Goal: Task Accomplishment & Management: Use online tool/utility

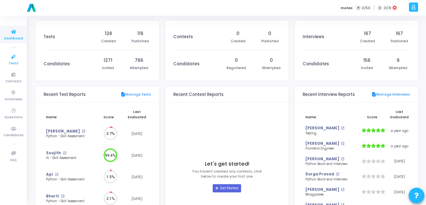
click at [15, 57] on icon at bounding box center [13, 57] width 13 height 8
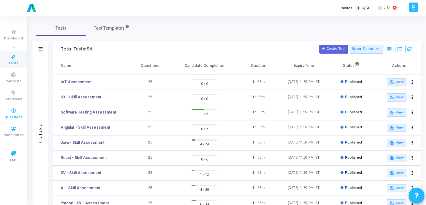
click at [15, 117] on span "Questions" at bounding box center [13, 117] width 18 height 5
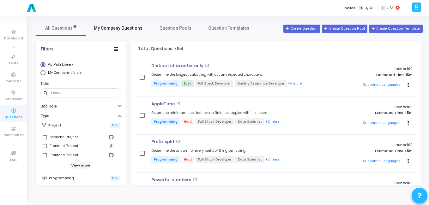
click at [125, 32] on link "My Company Questions" at bounding box center [118, 28] width 64 height 15
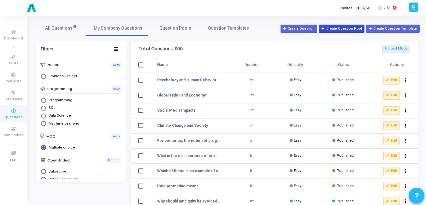
click at [352, 28] on button "Create Question Pool" at bounding box center [341, 29] width 45 height 8
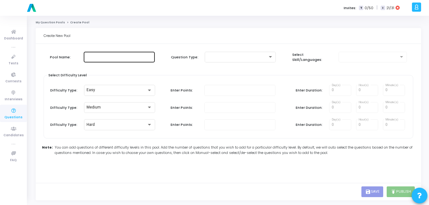
click at [106, 60] on div at bounding box center [119, 57] width 66 height 12
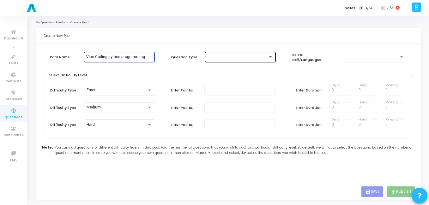
type input "Vibe Coding python programming"
click at [268, 60] on div at bounding box center [240, 57] width 66 height 12
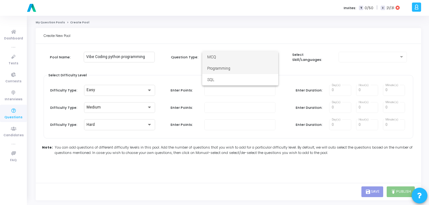
click at [230, 66] on span "Programming" at bounding box center [240, 68] width 66 height 11
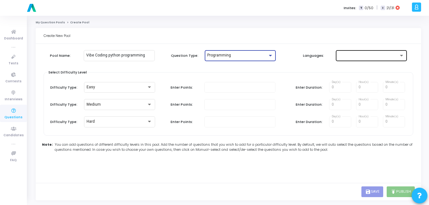
click at [366, 55] on div at bounding box center [368, 55] width 60 height 4
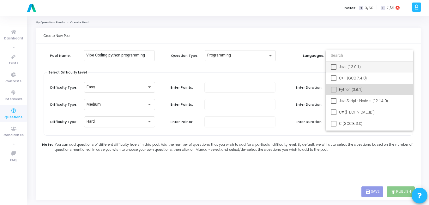
click at [346, 92] on span "Python (3.8.1)" at bounding box center [373, 89] width 69 height 11
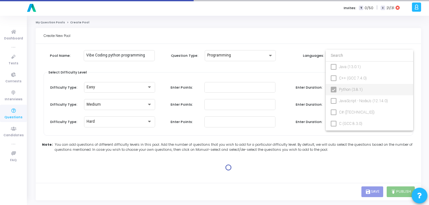
type input "100"
type input "15"
type input "100"
type input "30"
type input "100"
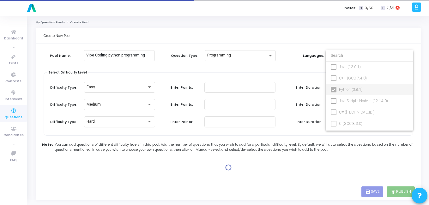
type input "45"
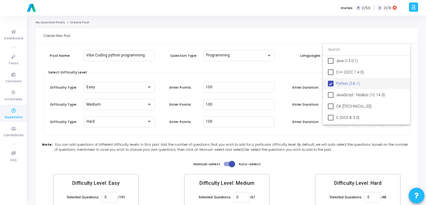
scroll to position [37, 0]
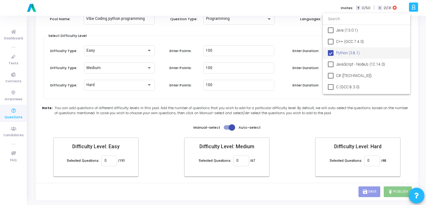
click at [230, 126] on div at bounding box center [213, 102] width 426 height 205
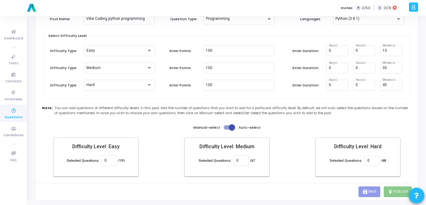
click at [233, 128] on span at bounding box center [232, 127] width 6 height 6
click at [227, 130] on input "checkbox" at bounding box center [227, 130] width 0 height 0
checkbox input "false"
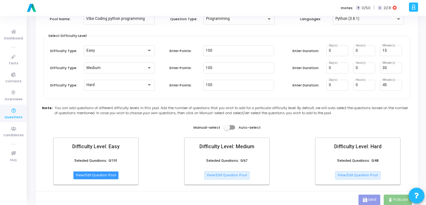
click at [86, 178] on button "View/Edit Question Pool" at bounding box center [95, 175] width 45 height 8
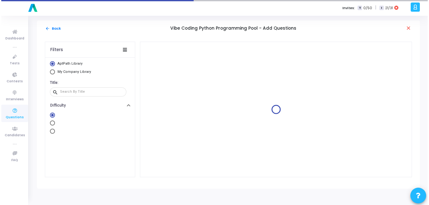
scroll to position [0, 0]
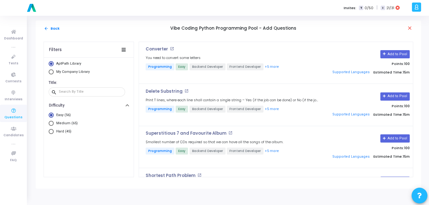
click at [52, 73] on span "Select Library" at bounding box center [51, 71] width 5 height 5
click at [52, 73] on input "My Company Library" at bounding box center [51, 71] width 5 height 5
radio input "true"
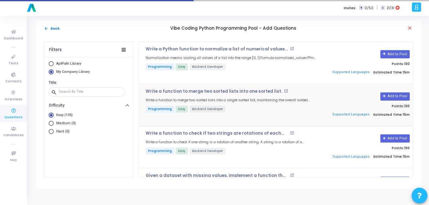
scroll to position [293, 0]
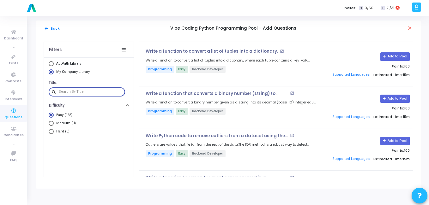
click at [77, 93] on input "text" at bounding box center [91, 92] width 64 height 4
paste input "palindrome"
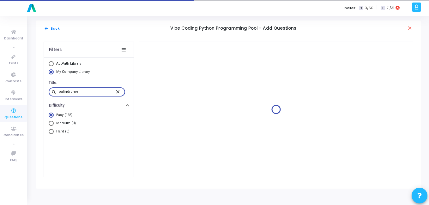
scroll to position [0, 0]
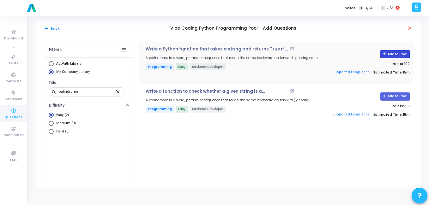
click at [392, 52] on button "Add to Pool" at bounding box center [394, 54] width 29 height 8
click at [61, 93] on input "palindrome" at bounding box center [87, 92] width 56 height 4
paste input "second largest unique number"
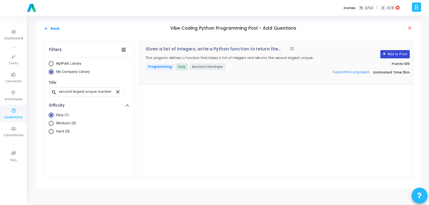
click at [403, 57] on button "Add to Pool" at bounding box center [394, 54] width 29 height 8
click at [66, 94] on div "second largest unique number" at bounding box center [87, 92] width 56 height 10
click at [69, 91] on input "second largest unique number" at bounding box center [87, 92] width 56 height 4
paste input "Write a Python program to merge two sorted linked lists and return the sorted l…"
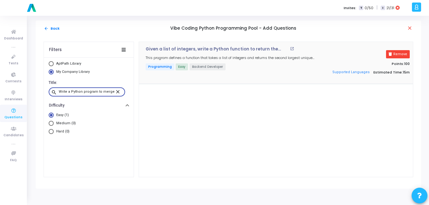
scroll to position [0, 113]
click at [400, 54] on button "Add to Pool" at bounding box center [394, 54] width 29 height 8
click at [73, 90] on input "Write a Python program to merge two sorted linked lists and return the sorted l…" at bounding box center [87, 92] width 56 height 4
paste input "Write a Python function to find the longest common prefix among a list of strin…"
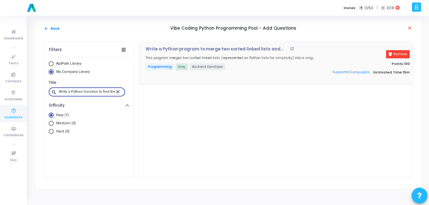
scroll to position [0, 69]
click at [389, 52] on button "Add to Pool" at bounding box center [394, 54] width 29 height 8
click at [101, 89] on div "Write a Python function to find the longest common prefix among a list of strin…" at bounding box center [87, 92] width 56 height 10
paste input "detect if a linked list has a cycle (use array representation for simplicity)"
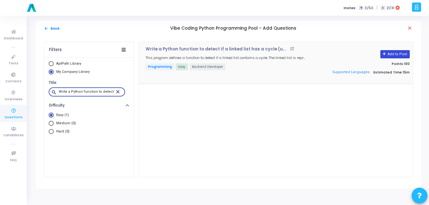
click at [399, 51] on button "Add to Pool" at bounding box center [394, 54] width 29 height 8
click at [77, 92] on input "Write a Python function to detect if a linked list has a cycle (use array repre…" at bounding box center [87, 92] width 56 height 4
paste input "script to read a CSV file and print the row count and header names"
click at [398, 55] on button "Add to Pool" at bounding box center [394, 54] width 29 height 8
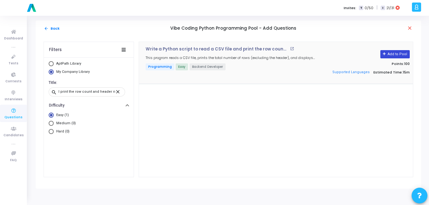
scroll to position [0, 0]
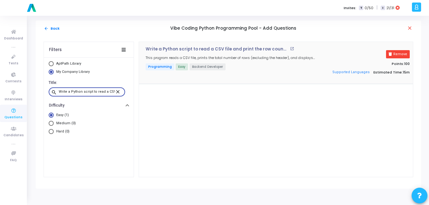
click at [86, 92] on input "Write a Python script to read a CSV file and print the row count and header nam…" at bounding box center [87, 92] width 56 height 4
paste input "function to compute the nth Fibonacci number using memoization"
click at [399, 55] on button "Add to Pool" at bounding box center [394, 54] width 29 height 8
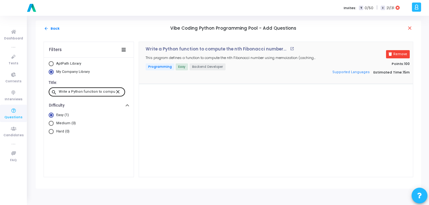
click at [68, 93] on input "Write a Python function to compute the nth Fibonacci number using memoization." at bounding box center [87, 92] width 56 height 4
paste input "return top K frequent words from a list"
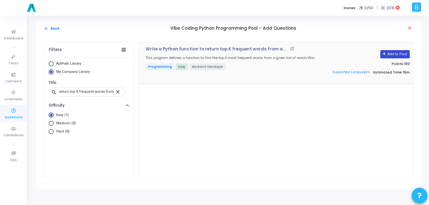
click at [401, 56] on button "Add to Pool" at bounding box center [394, 54] width 29 height 8
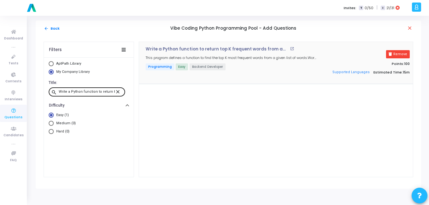
click at [92, 90] on input "Write a Python function to return top K frequent words from a list." at bounding box center [87, 92] width 56 height 4
paste input "program to rotate an array right by k steps"
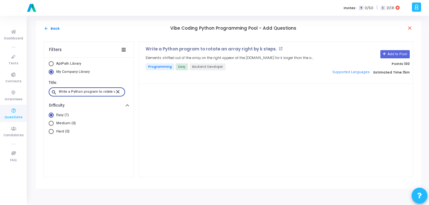
click at [394, 53] on button "Add to Pool" at bounding box center [394, 54] width 29 height 8
click at [90, 91] on input "Write a Python program to rotate an array right by k steps." at bounding box center [87, 92] width 56 height 4
paste input "function to validate balanced parentheses in an expression"
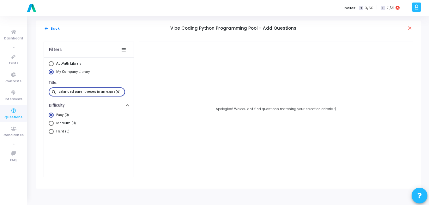
type input "Write a Python function to validate balanced parentheses in an expression."
click at [120, 91] on mat-icon "close" at bounding box center [119, 92] width 8 height 6
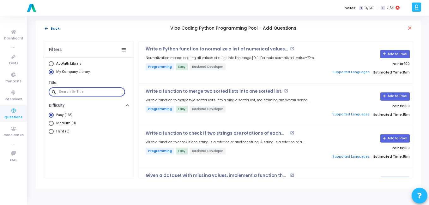
click at [51, 26] on button "arrow_back Back" at bounding box center [52, 29] width 16 height 6
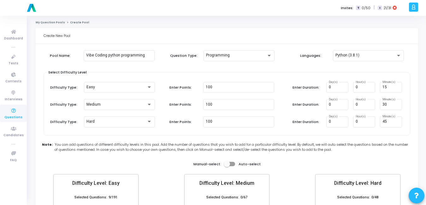
scroll to position [63, 0]
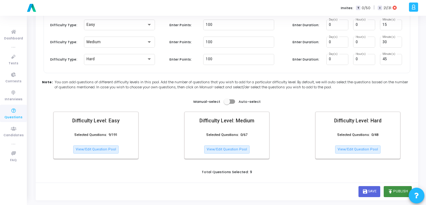
click at [393, 188] on button "publish Publish" at bounding box center [398, 191] width 28 height 11
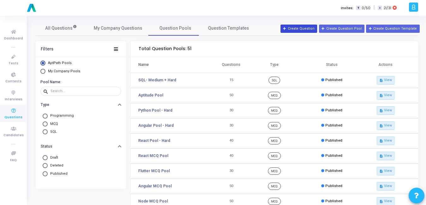
click at [296, 31] on button "Create Question" at bounding box center [299, 29] width 37 height 8
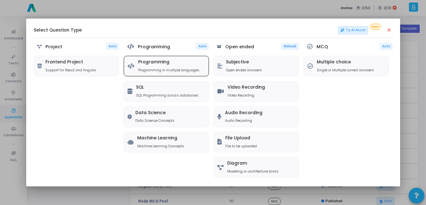
click at [163, 69] on p "Programming in multiple languages" at bounding box center [168, 70] width 61 height 5
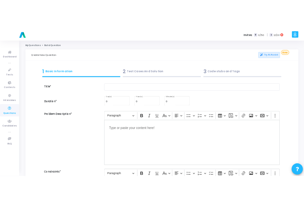
scroll to position [15, 0]
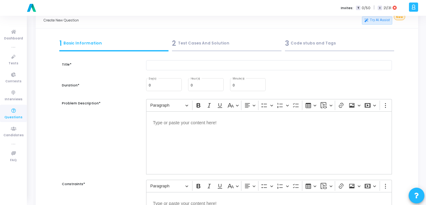
click at [195, 45] on div "2 Test Cases And Solution" at bounding box center [227, 43] width 110 height 10
